Goal: Transaction & Acquisition: Purchase product/service

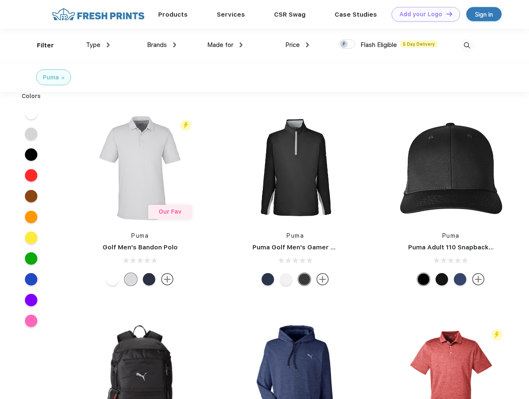
scroll to position [0, 0]
click at [423, 14] on link "Add your Logo Design Tool" at bounding box center [426, 14] width 69 height 15
click at [0, 0] on div "Design Tool" at bounding box center [0, 0] width 0 height 0
click at [446, 14] on link "Add your Logo Design Tool" at bounding box center [426, 14] width 69 height 15
click at [40, 45] on div "Filter" at bounding box center [45, 46] width 17 height 10
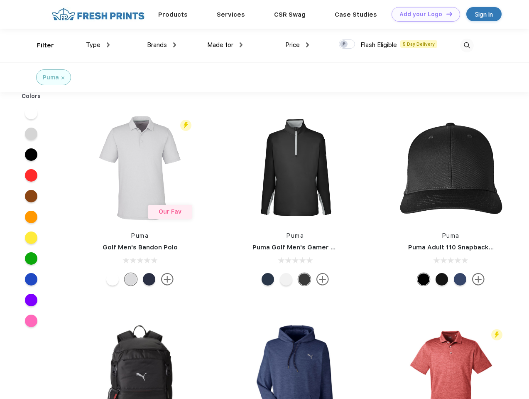
click at [98, 45] on span "Type" at bounding box center [93, 44] width 15 height 7
click at [162, 45] on span "Brands" at bounding box center [157, 44] width 20 height 7
click at [225, 45] on span "Made for" at bounding box center [220, 44] width 26 height 7
click at [298, 45] on span "Price" at bounding box center [293, 44] width 15 height 7
click at [347, 44] on div at bounding box center [347, 43] width 16 height 9
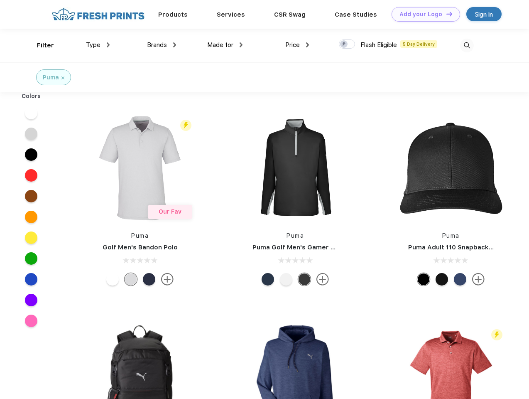
click at [345, 44] on input "checkbox" at bounding box center [341, 41] width 5 height 5
click at [467, 45] on img at bounding box center [467, 46] width 14 height 14
